Goal: Task Accomplishment & Management: Manage account settings

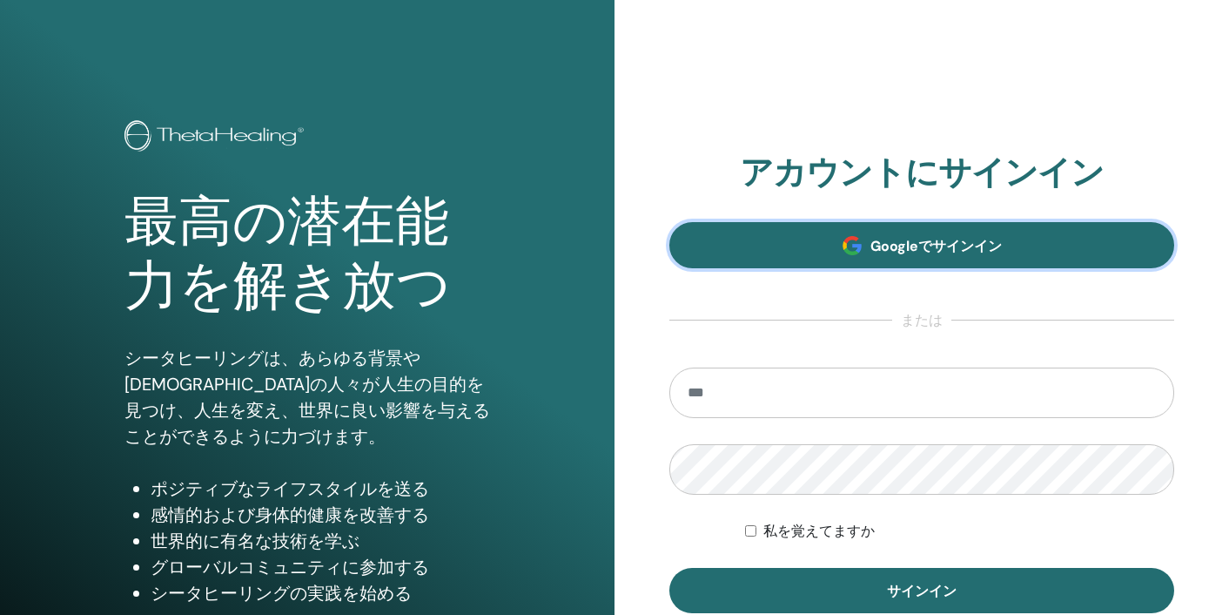
click at [1003, 253] on link "Googleでサインイン" at bounding box center [922, 245] width 505 height 46
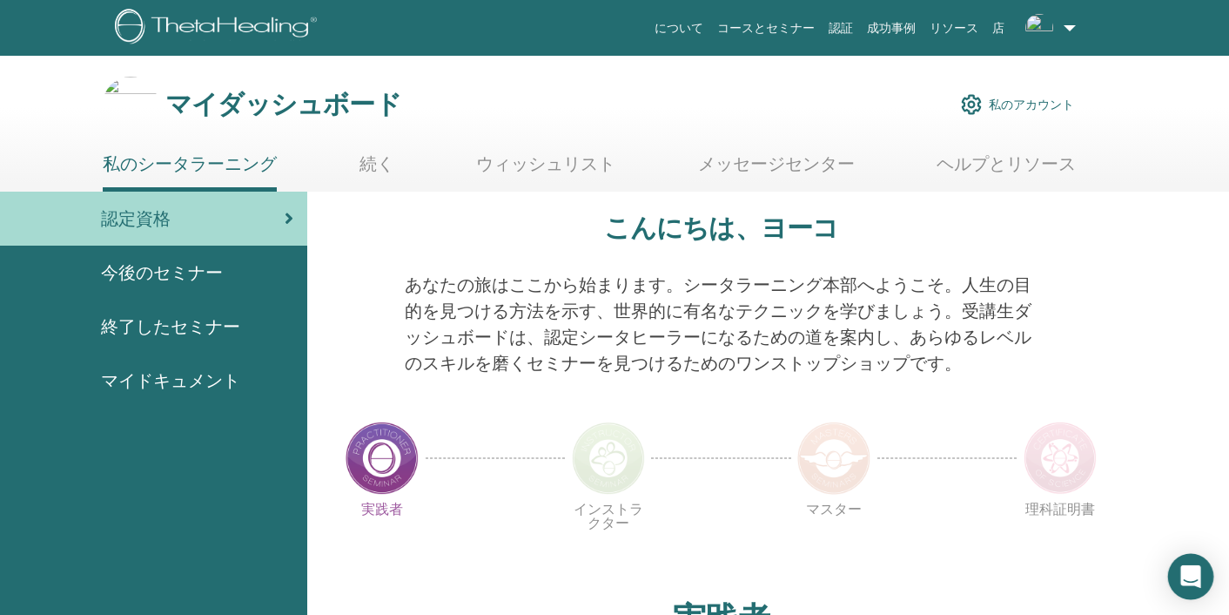
click at [1181, 578] on div "Open Intercom Messenger" at bounding box center [1191, 577] width 46 height 46
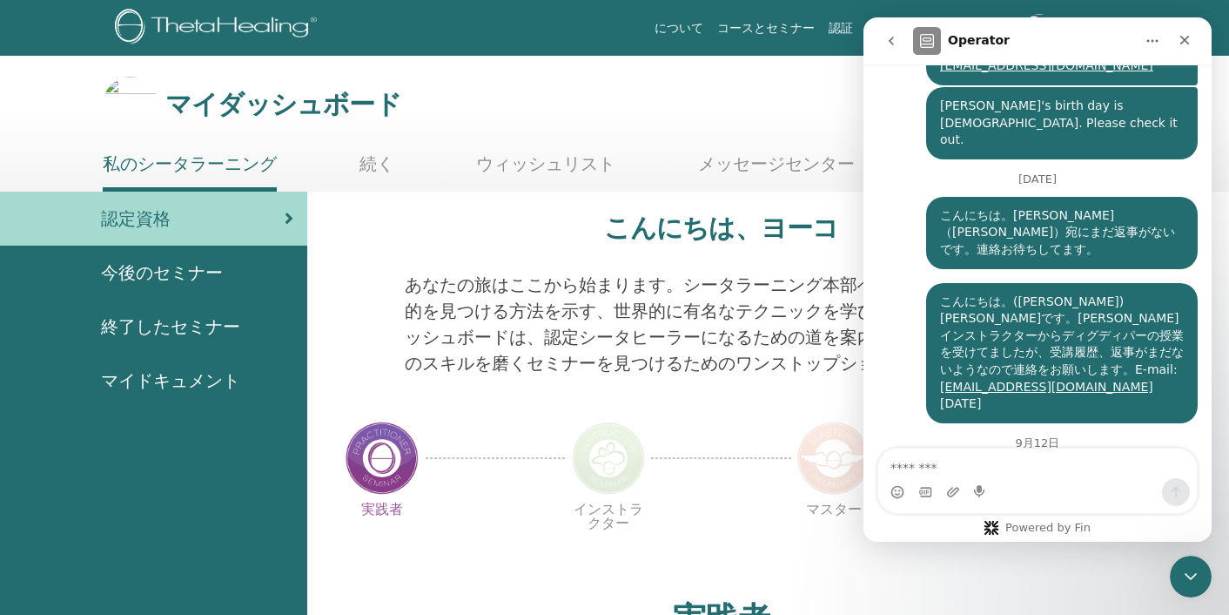
scroll to position [1320, 0]
